Goal: Task Accomplishment & Management: Manage account settings

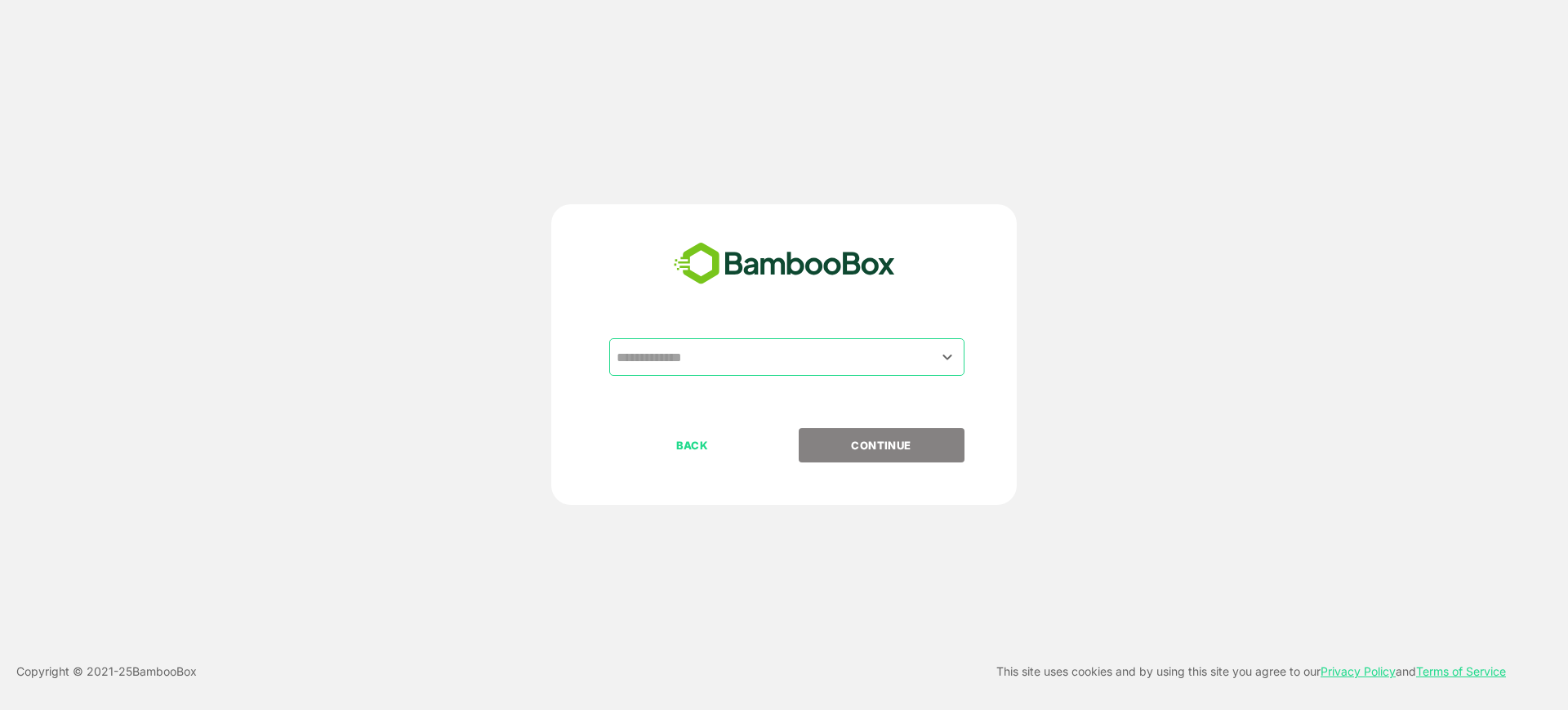
click at [661, 340] on div "​" at bounding box center [786, 357] width 355 height 38
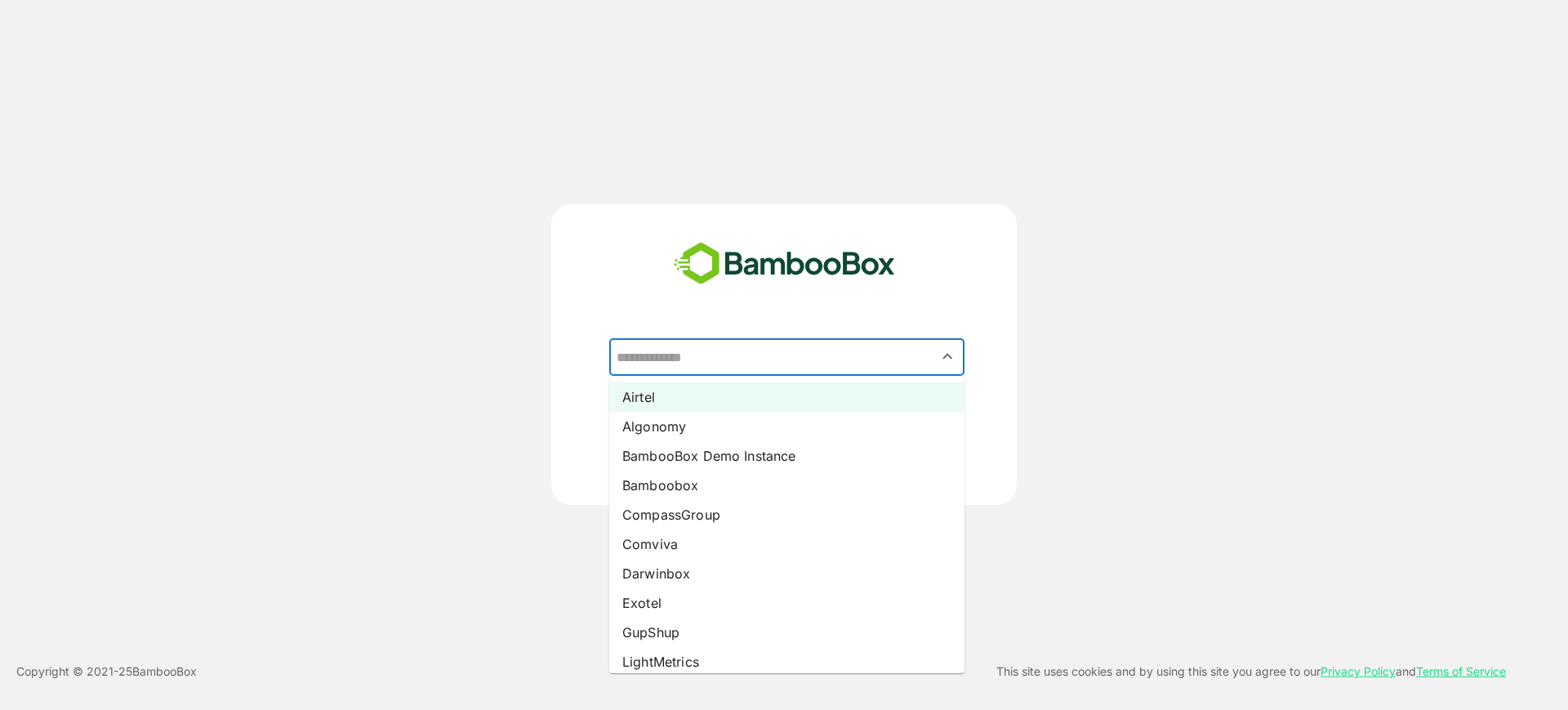
click at [653, 404] on li "Airtel" at bounding box center [786, 397] width 355 height 30
type input "******"
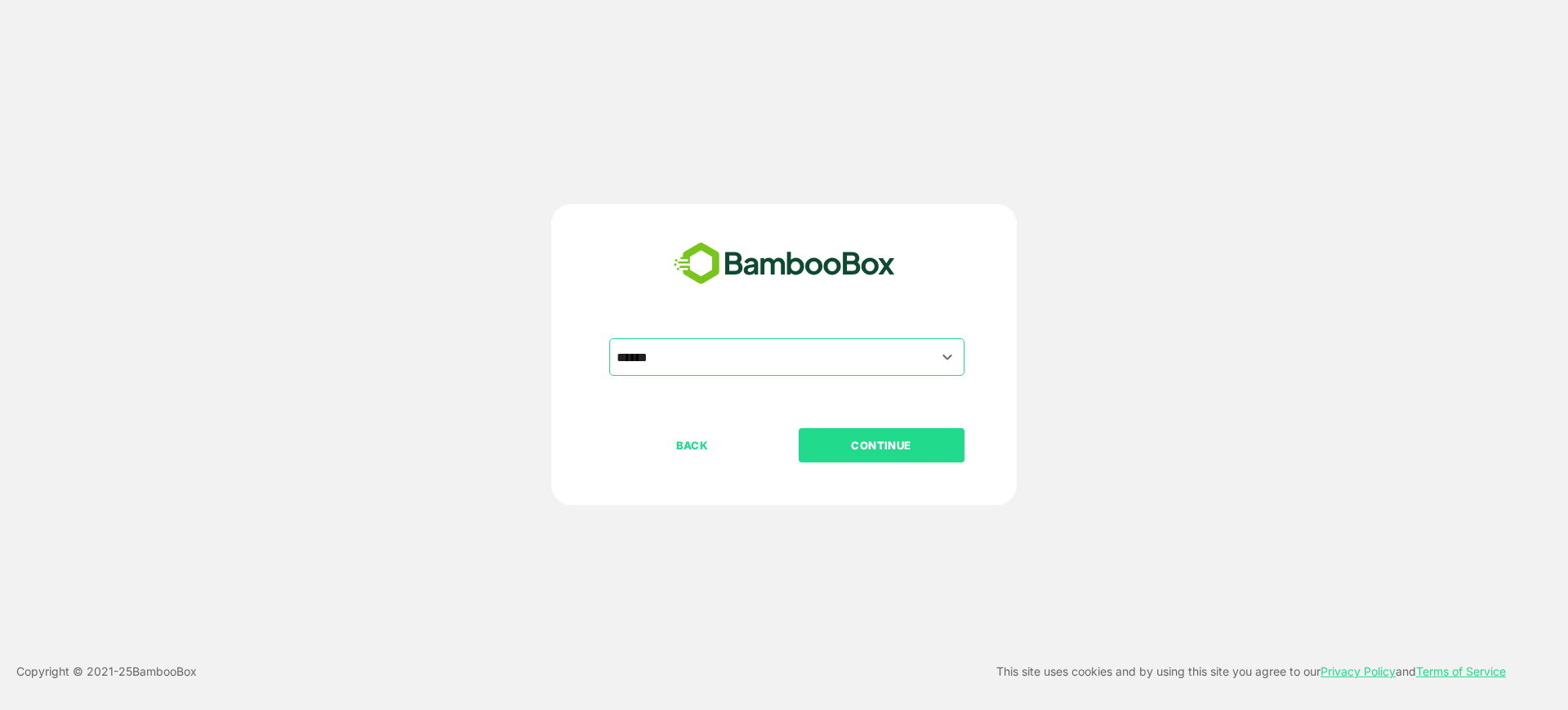
click at [836, 455] on button "CONTINUE" at bounding box center [881, 446] width 166 height 35
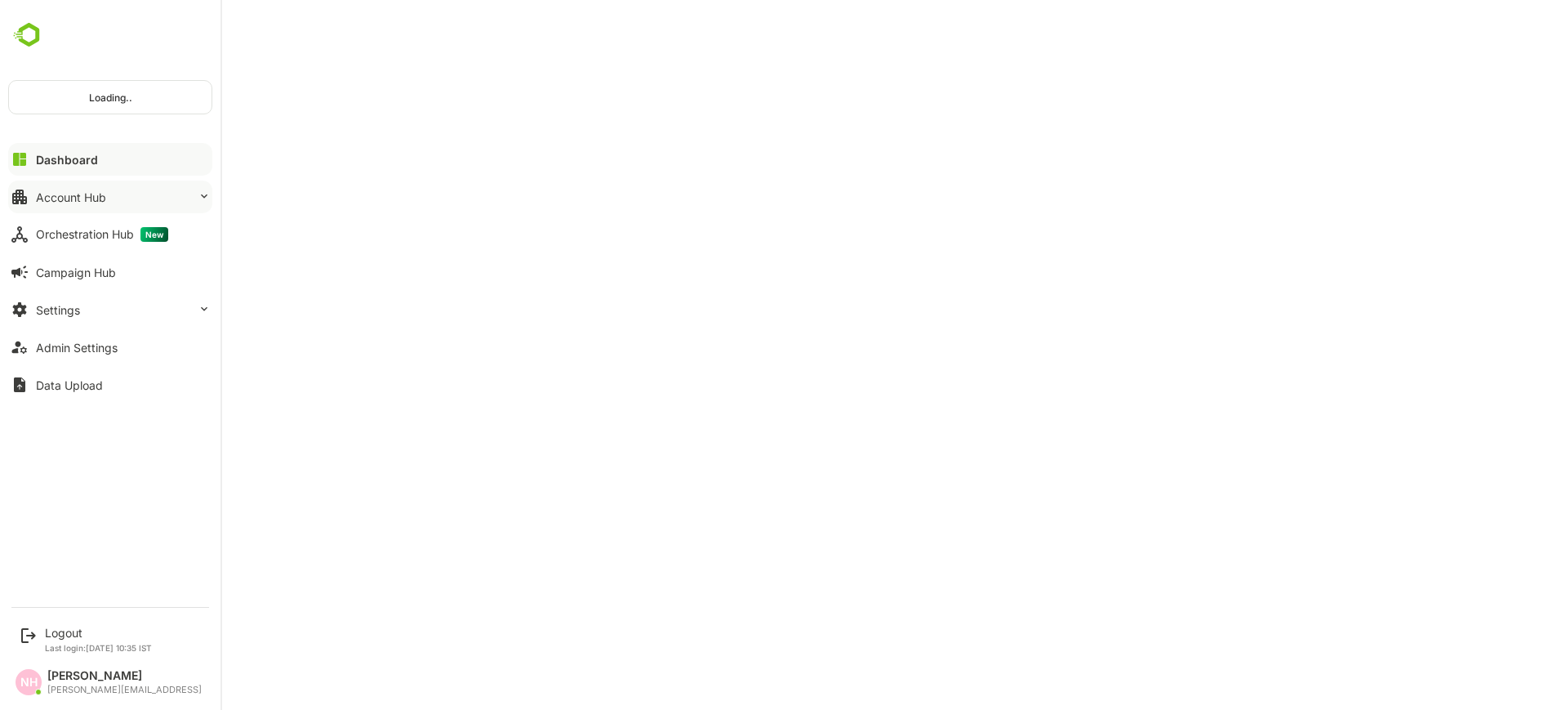
click at [68, 202] on div "Account Hub" at bounding box center [71, 197] width 70 height 14
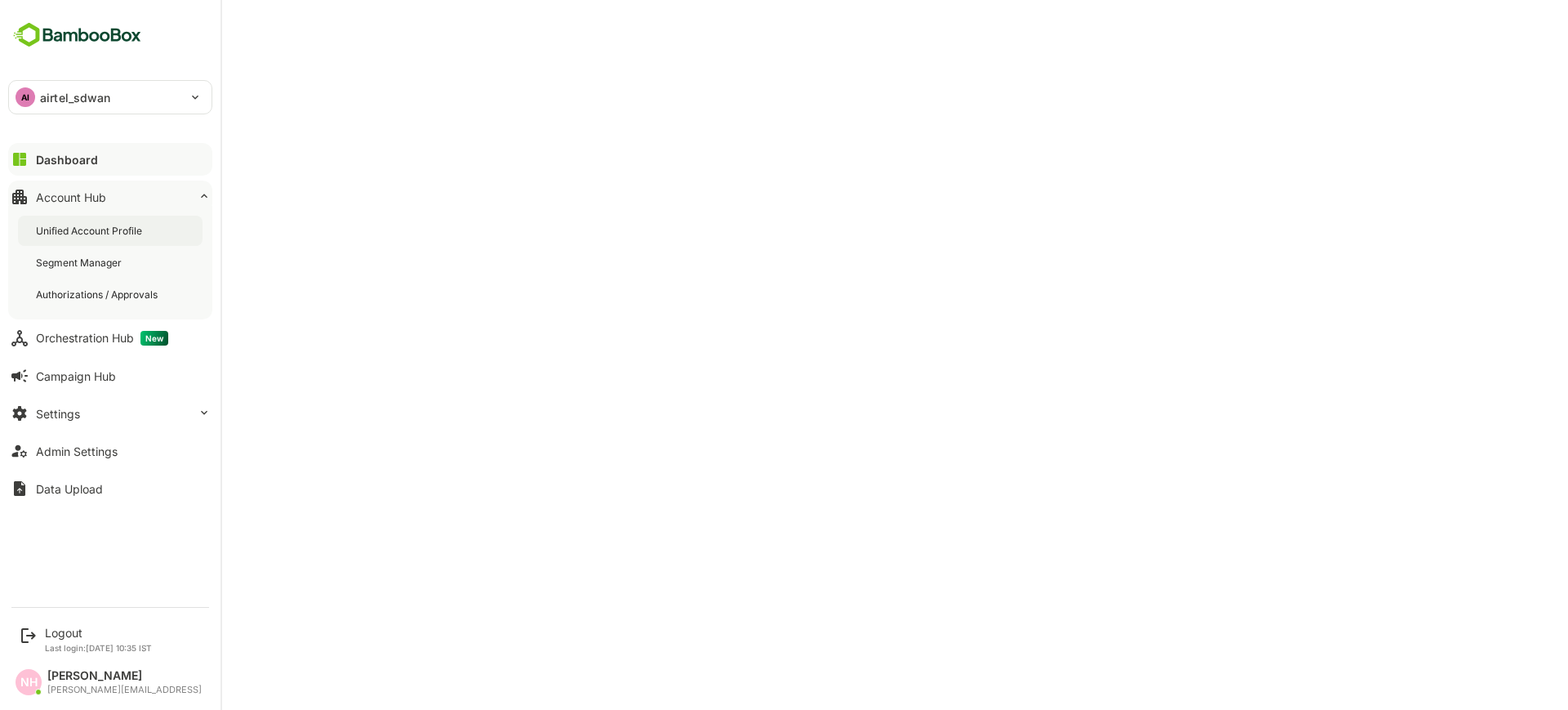
click at [83, 236] on div "Unified Account Profile" at bounding box center [91, 231] width 110 height 14
click at [96, 263] on div "Segment Manager" at bounding box center [81, 262] width 89 height 14
click at [37, 632] on icon at bounding box center [29, 636] width 20 height 20
click at [66, 630] on div "Logout" at bounding box center [99, 633] width 107 height 14
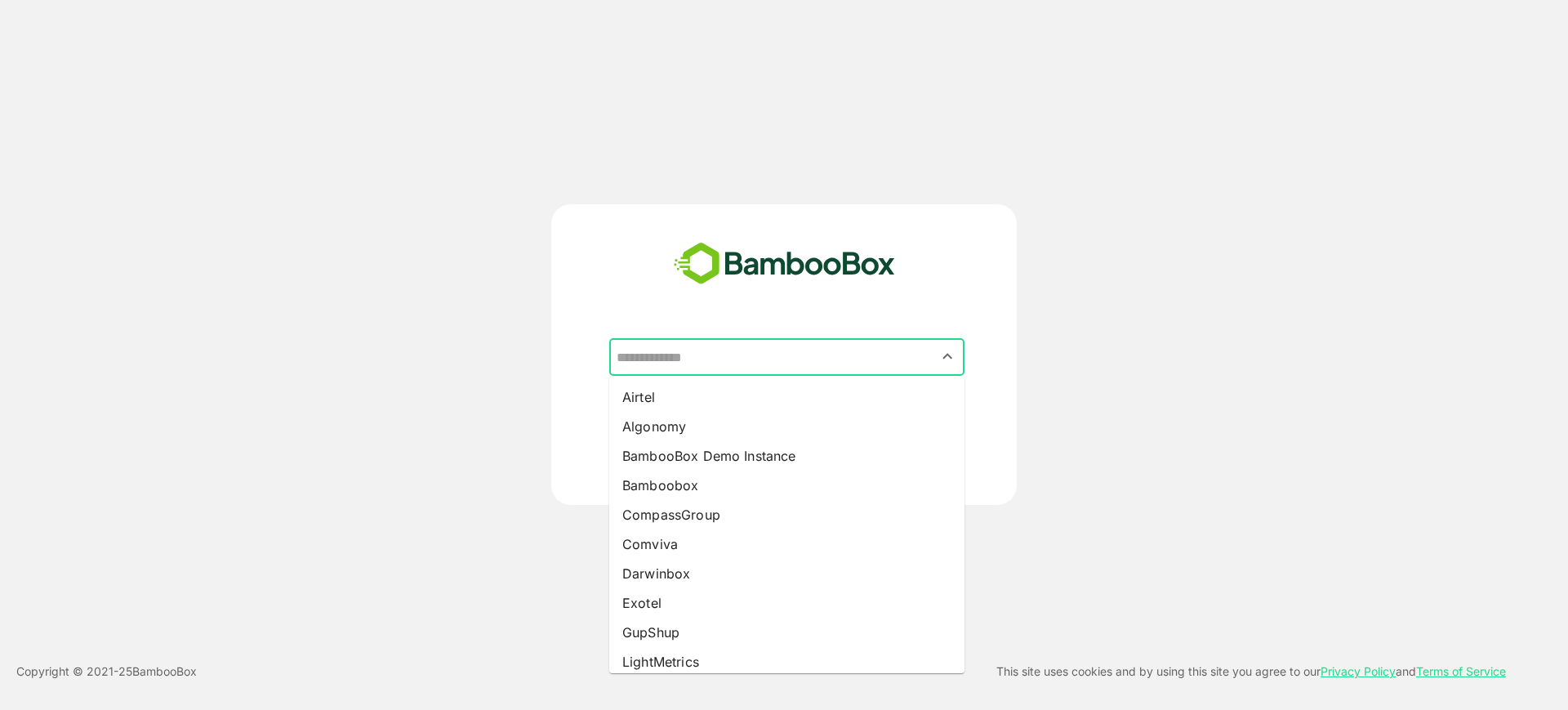
click at [819, 370] on input "text" at bounding box center [787, 357] width 349 height 31
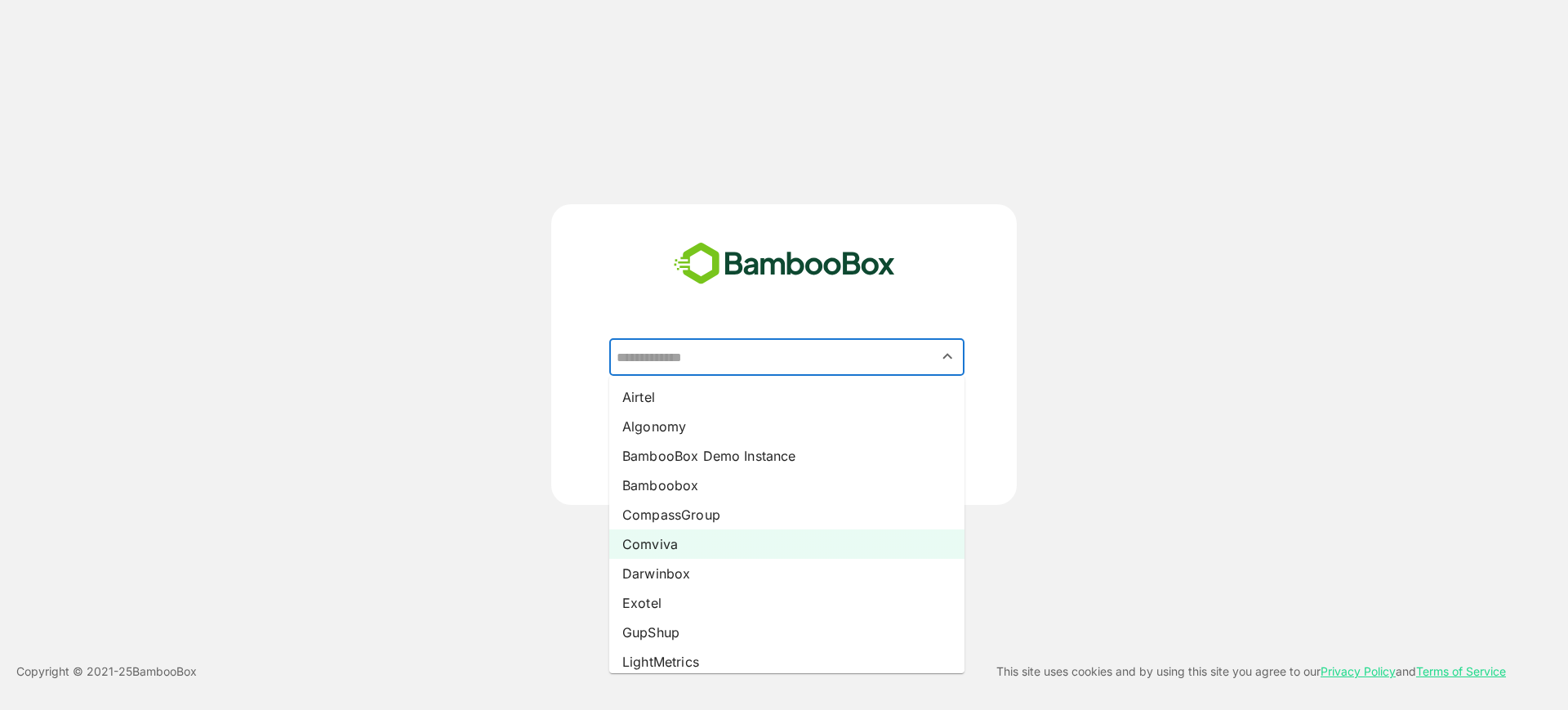
click at [763, 536] on li "Comviva" at bounding box center [786, 544] width 355 height 30
type input "*******"
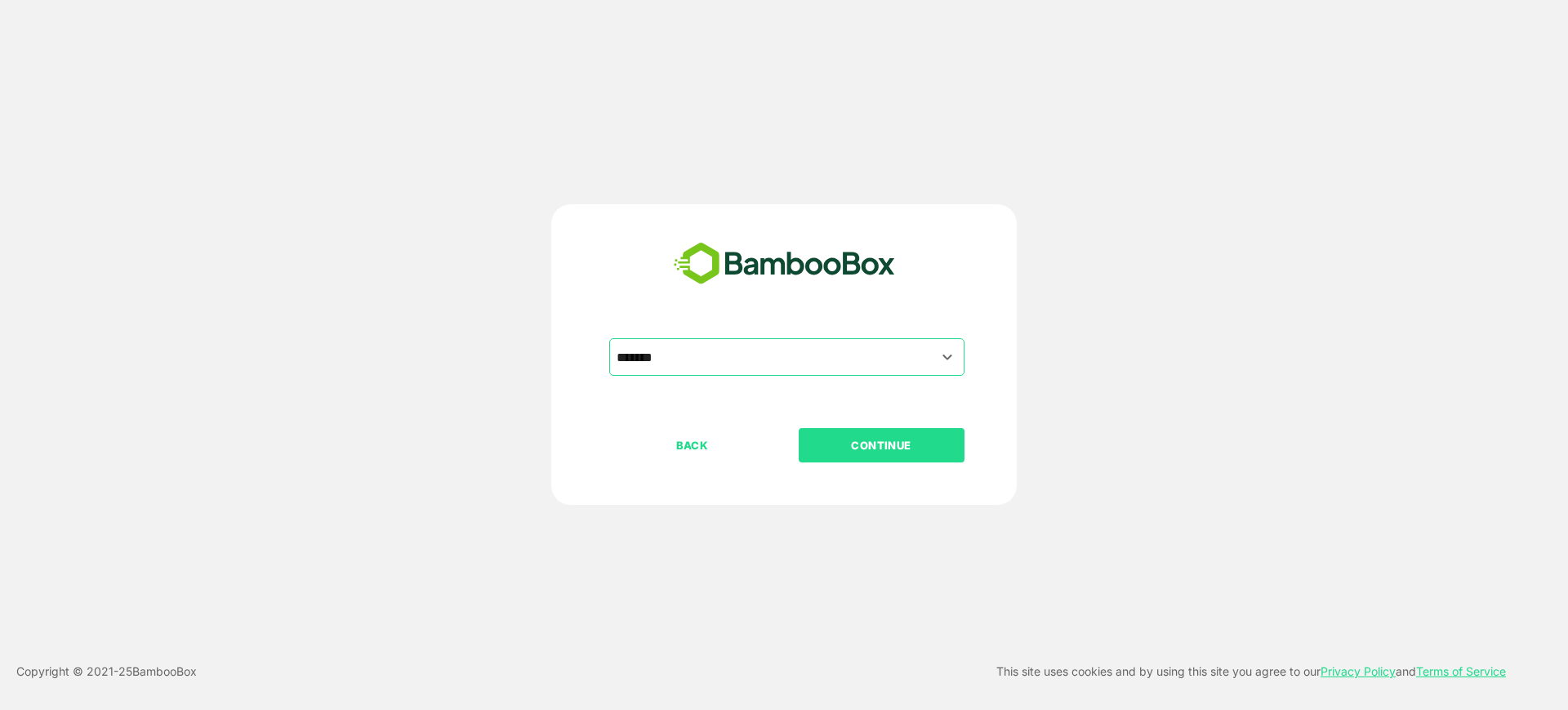
click at [842, 437] on p "CONTINUE" at bounding box center [881, 446] width 163 height 18
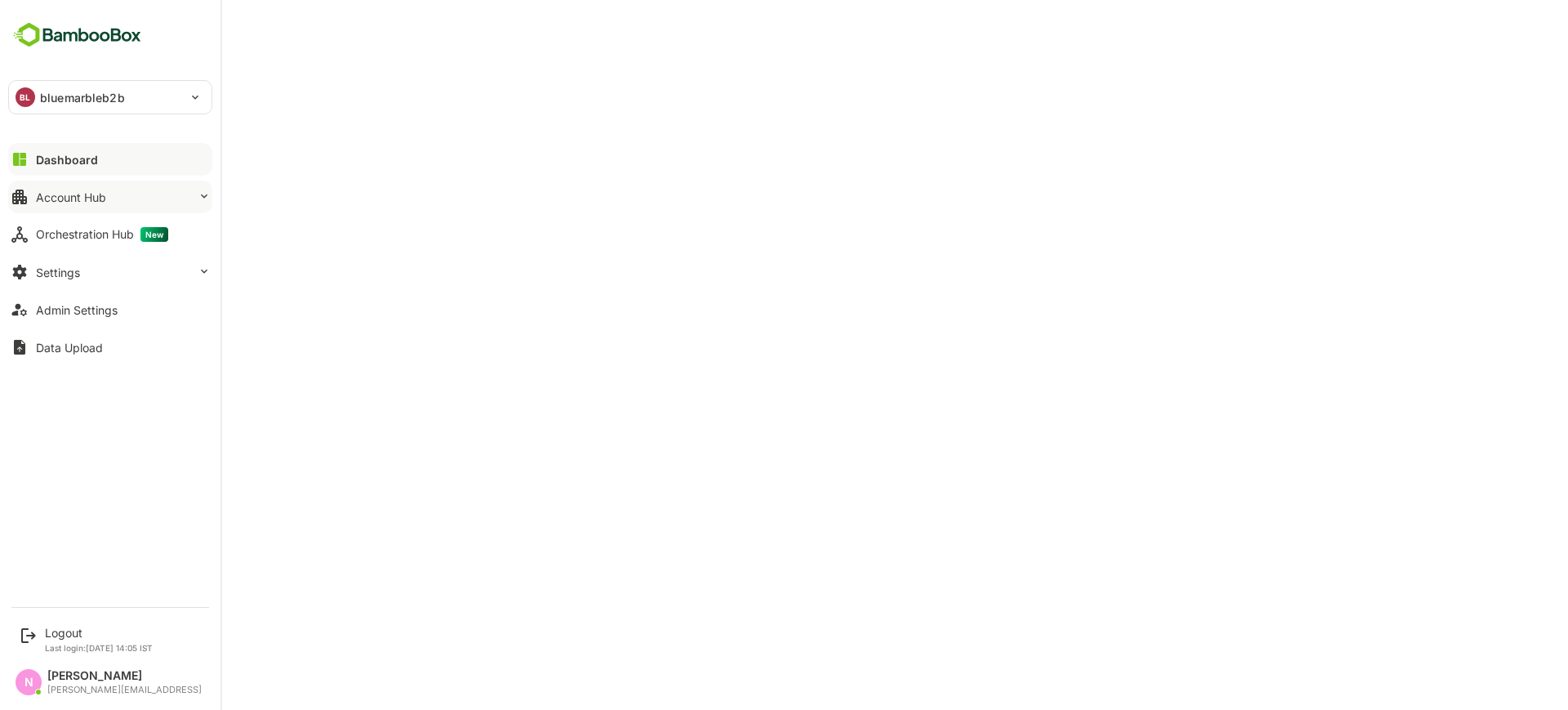
click at [74, 204] on button "Account Hub" at bounding box center [110, 197] width 204 height 33
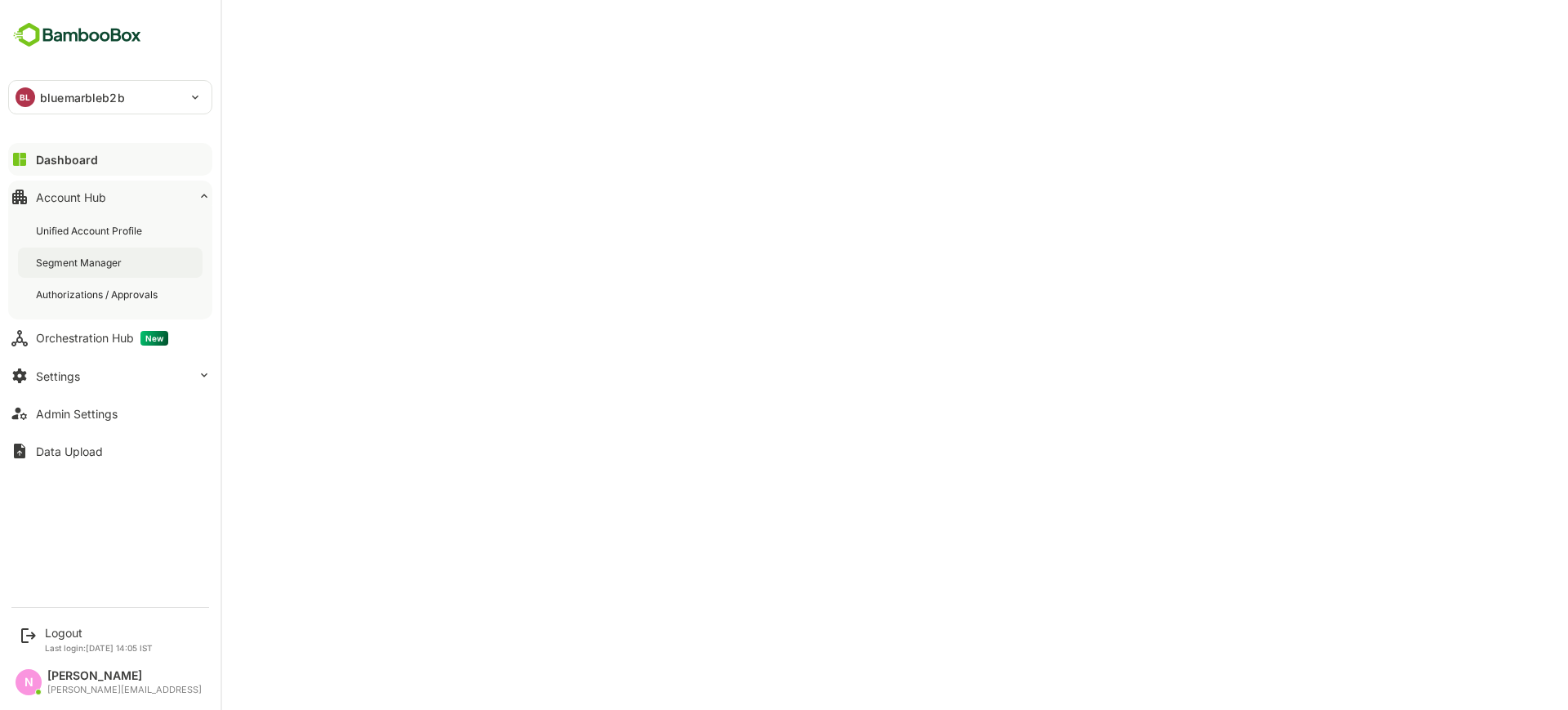
click at [74, 253] on div "Segment Manager" at bounding box center [110, 263] width 184 height 30
click at [68, 641] on div "Logout Last login: [DATE] 14:05 IST" at bounding box center [99, 639] width 108 height 27
click at [67, 629] on div "Logout" at bounding box center [99, 633] width 108 height 14
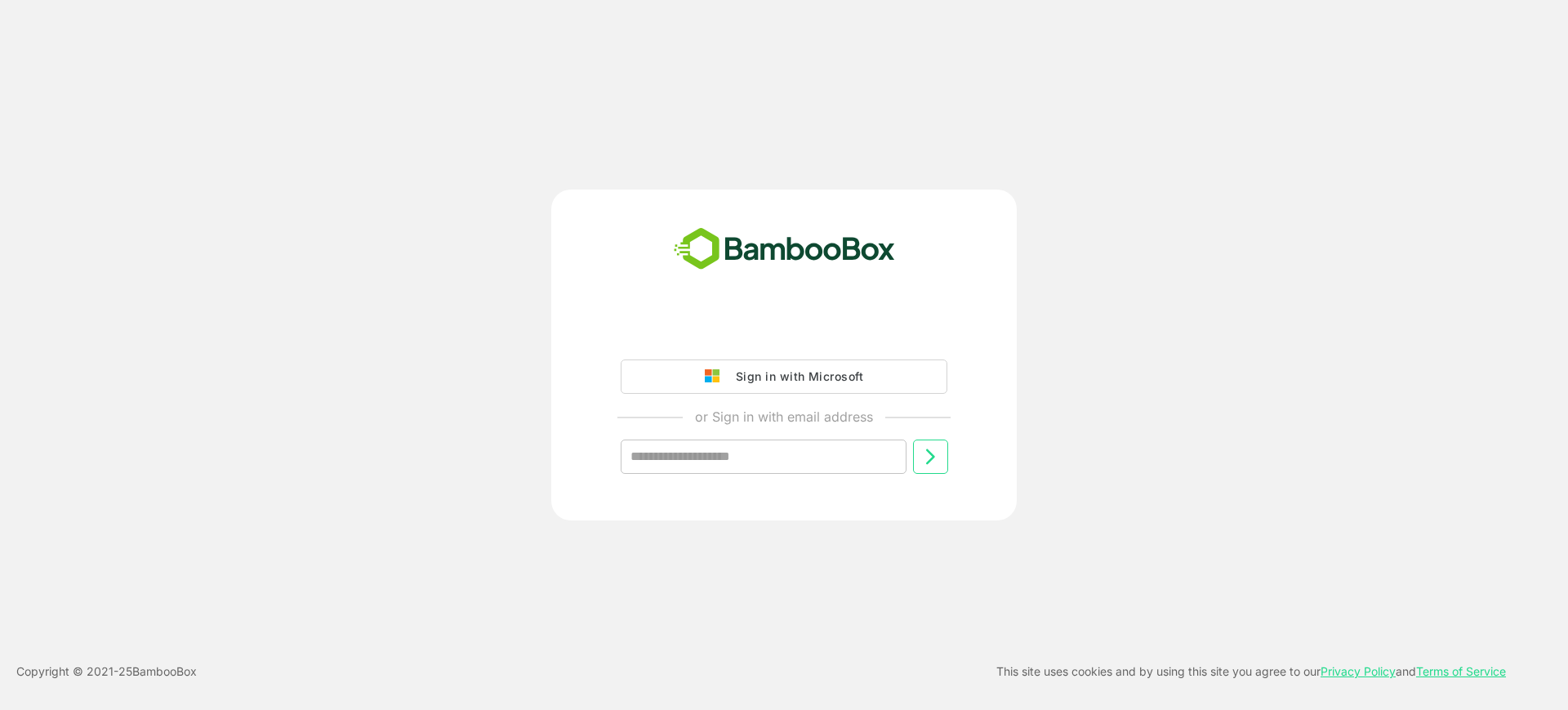
click at [675, 314] on iframe at bounding box center [784, 332] width 343 height 36
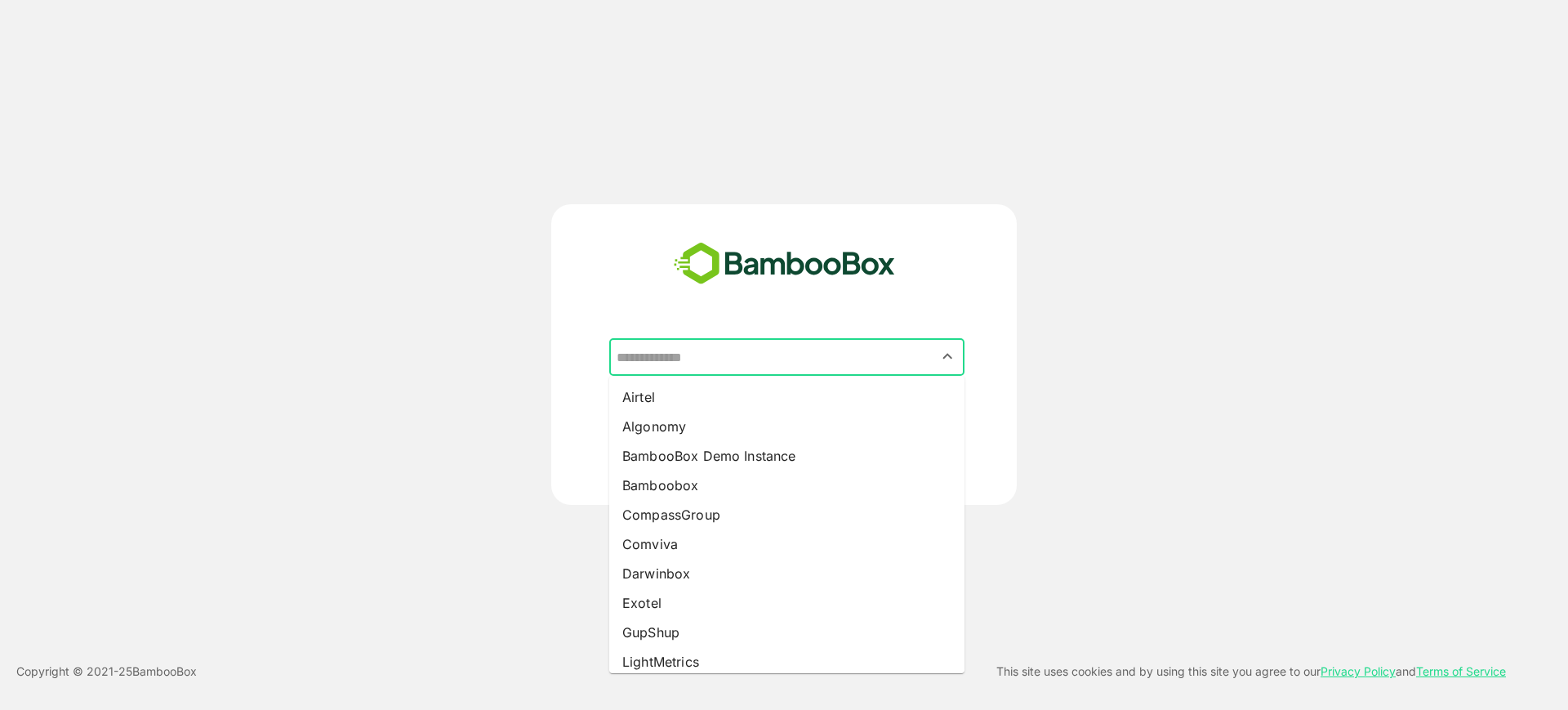
click at [674, 349] on input "text" at bounding box center [787, 357] width 349 height 31
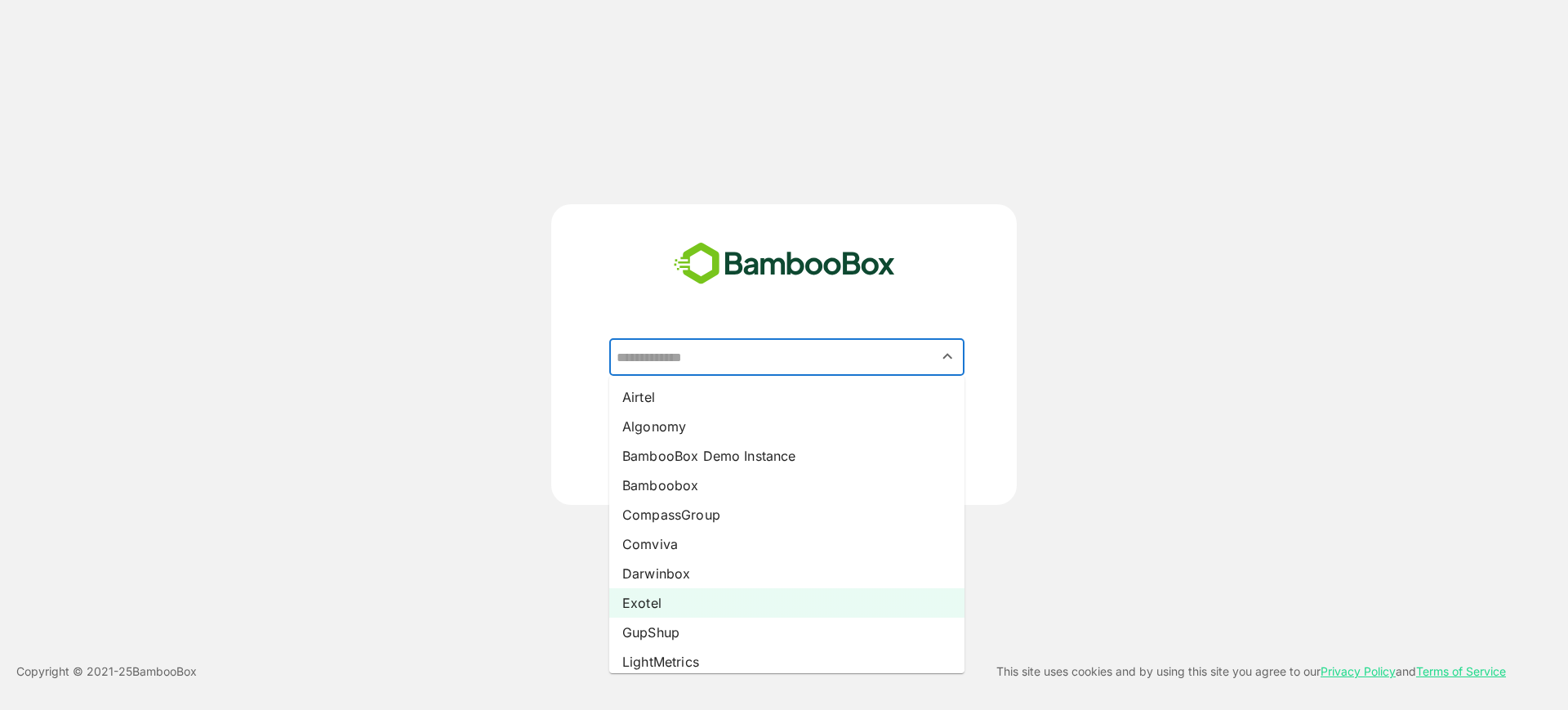
click at [676, 597] on li "Exotel" at bounding box center [786, 603] width 355 height 30
type input "******"
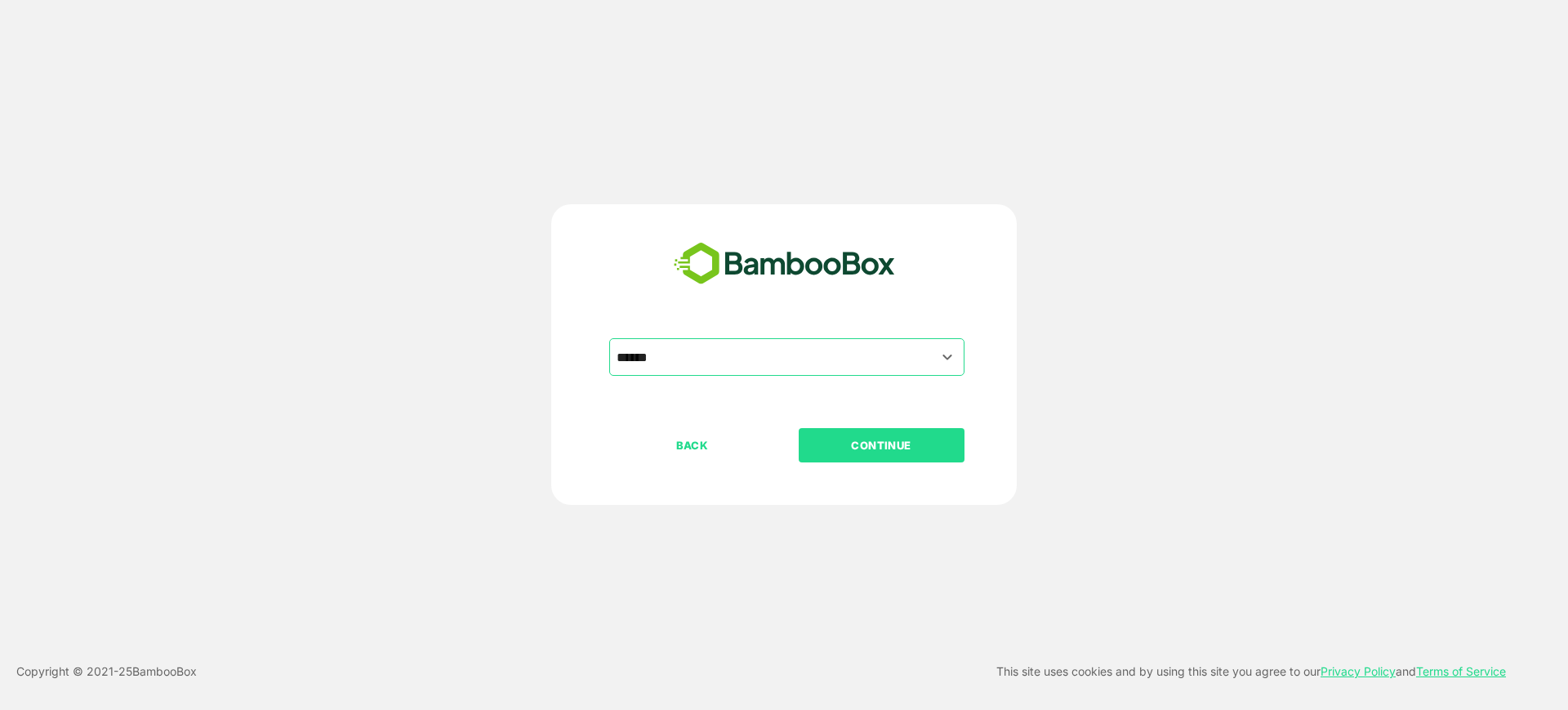
click at [875, 447] on p "CONTINUE" at bounding box center [881, 446] width 163 height 18
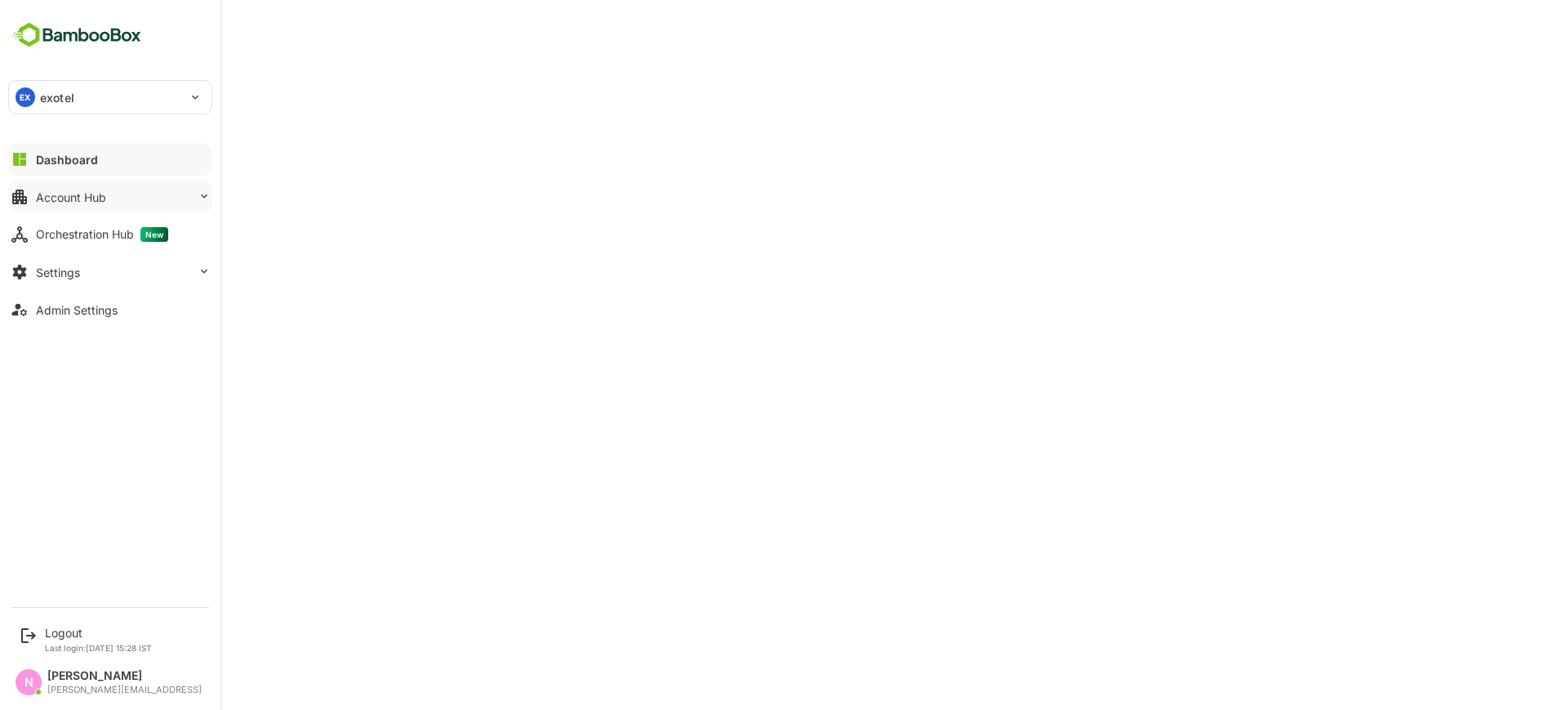
click at [143, 192] on button "Account Hub" at bounding box center [110, 197] width 204 height 33
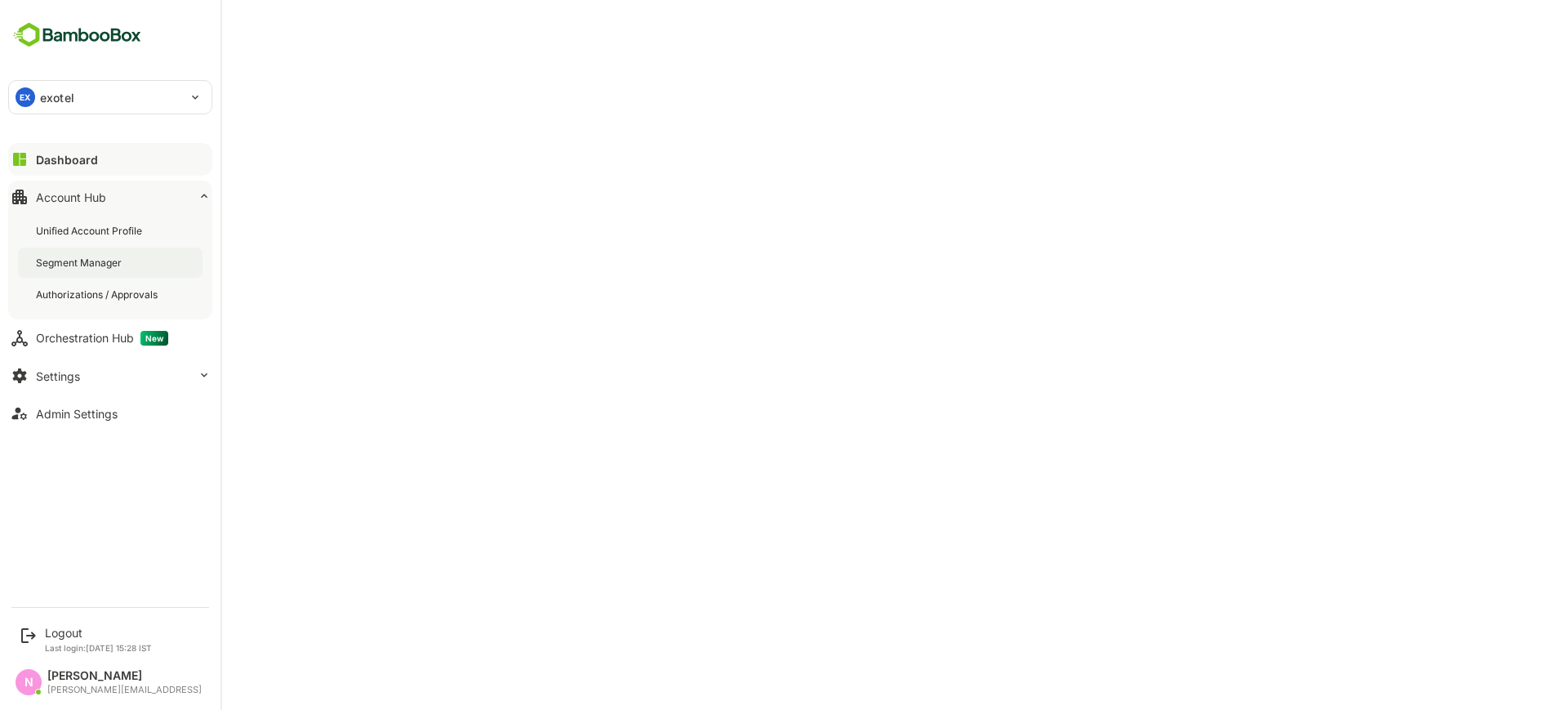
click at [97, 259] on div "Segment Manager" at bounding box center [81, 262] width 89 height 14
